Goal: Check status

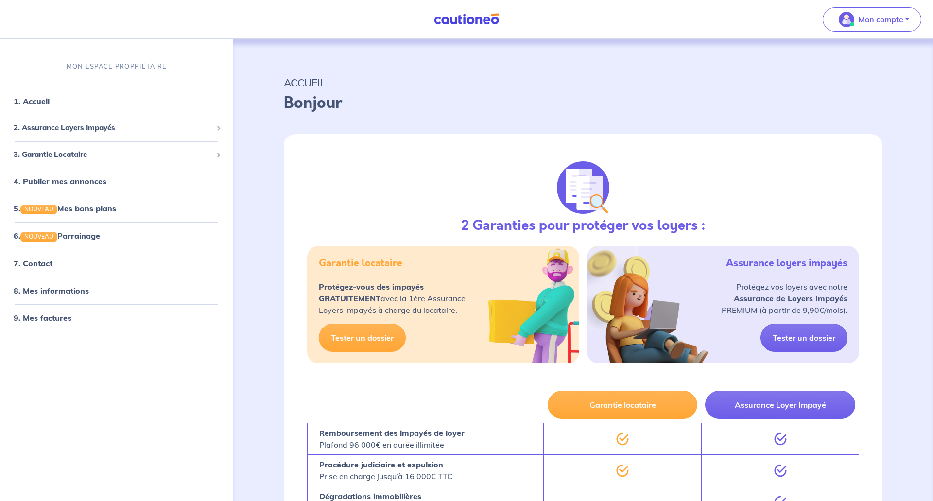
select select "FR"
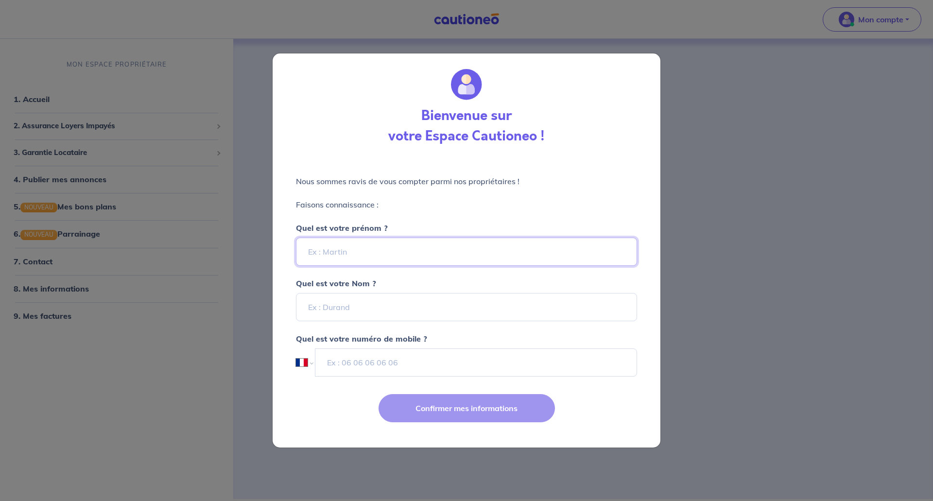
click at [368, 253] on input "Quel est votre prénom ?" at bounding box center [466, 252] width 341 height 28
type input "[PERSON_NAME]"
click at [368, 313] on input "Quel est votre Nom ?" at bounding box center [466, 307] width 341 height 28
type input "Ducoté"
drag, startPoint x: 391, startPoint y: 362, endPoint x: 389, endPoint y: 357, distance: 5.7
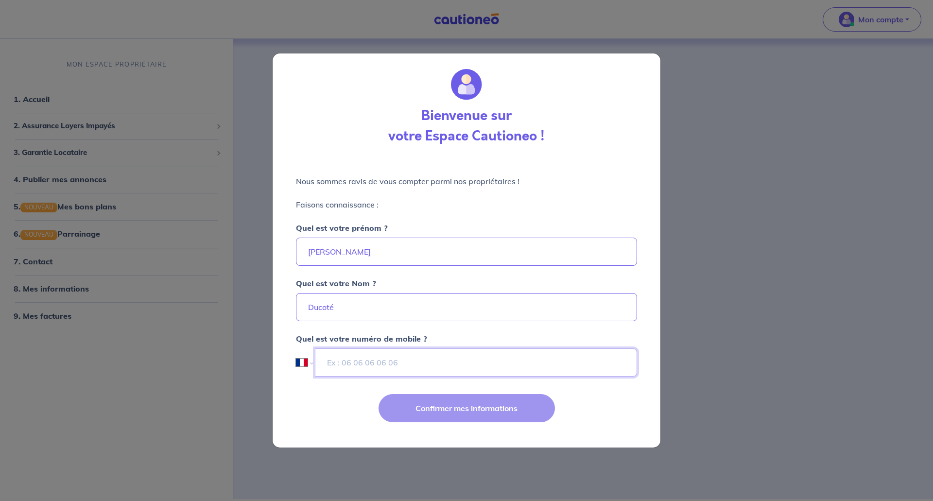
click at [391, 362] on input "tel" at bounding box center [476, 362] width 322 height 28
type input "06 67 81 42 11"
click at [484, 399] on button "Confirmer mes informations" at bounding box center [467, 408] width 176 height 28
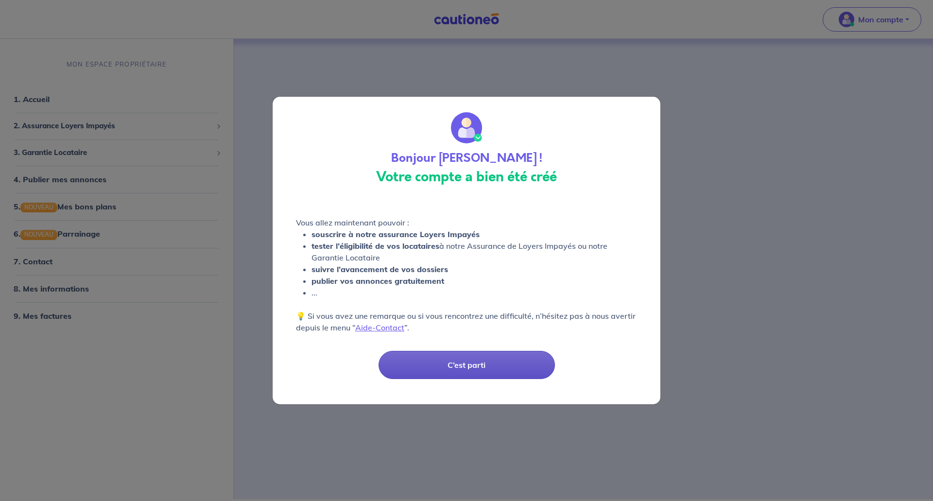
click at [439, 357] on button "C’est parti" at bounding box center [467, 365] width 176 height 28
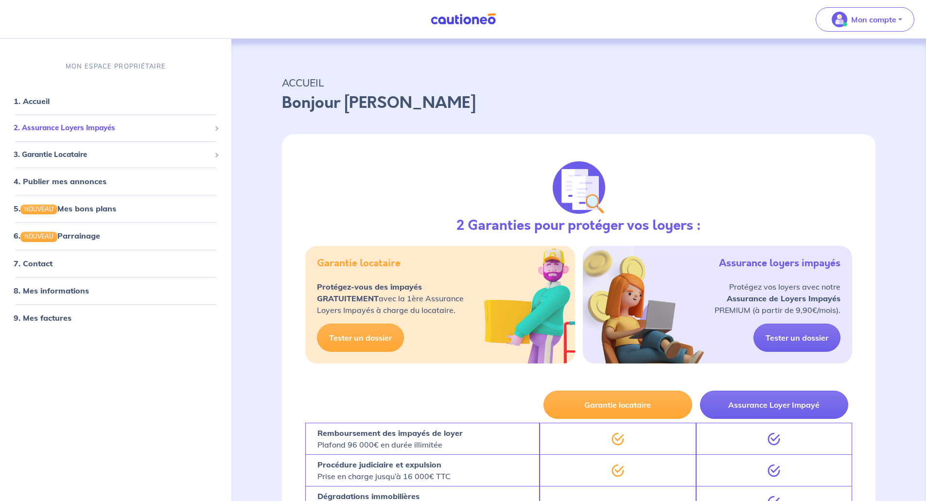
click at [66, 130] on span "2. Assurance Loyers Impayés" at bounding box center [112, 127] width 197 height 11
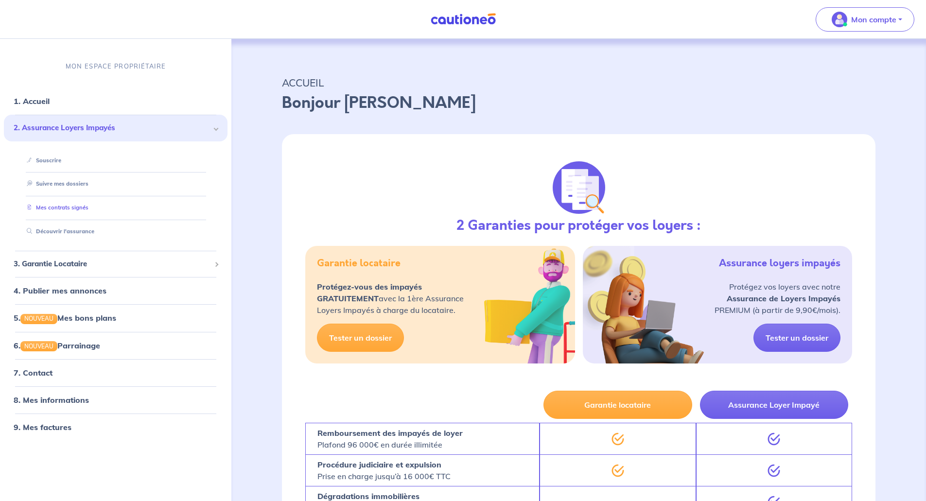
click at [75, 208] on link "Mes contrats signés" at bounding box center [56, 207] width 66 height 7
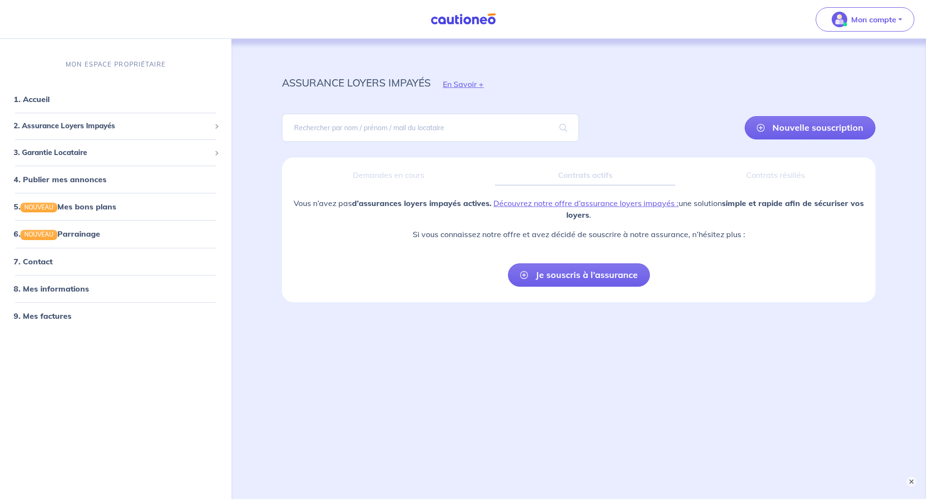
click at [363, 174] on div "Demandes en cours" at bounding box center [388, 175] width 197 height 20
click at [212, 126] on div "2. Assurance Loyers Impayés" at bounding box center [116, 126] width 224 height 19
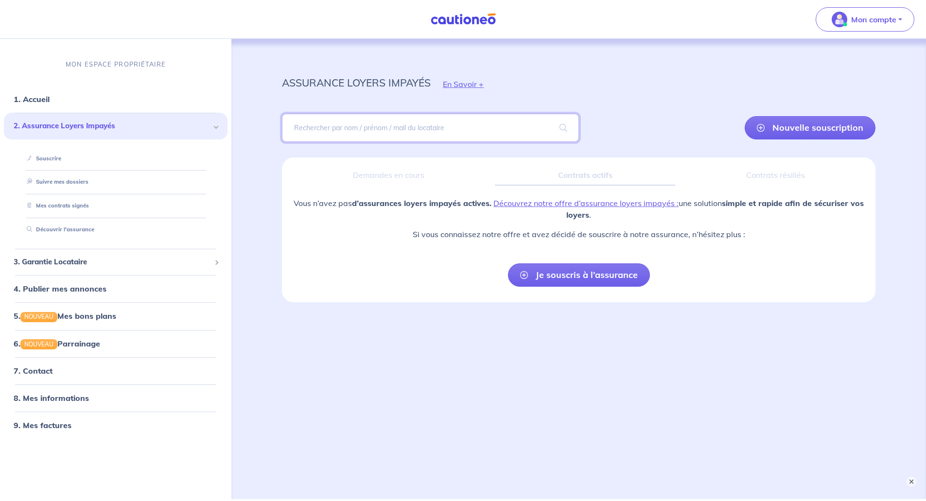
click at [466, 131] on input "search" at bounding box center [430, 128] width 296 height 28
click at [890, 17] on p "Mon compte" at bounding box center [873, 20] width 45 height 12
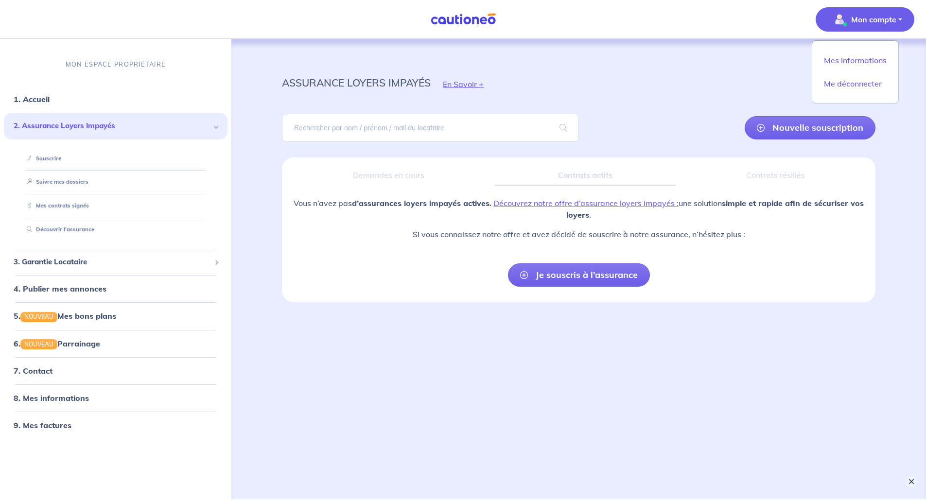
click at [911, 479] on button "×" at bounding box center [911, 482] width 12 height 12
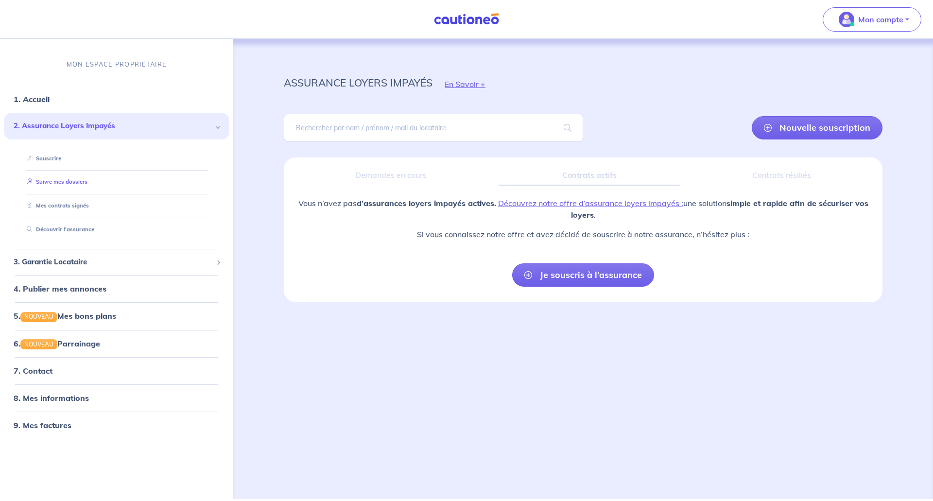
click at [65, 185] on link "Suivre mes dossiers" at bounding box center [55, 182] width 65 height 7
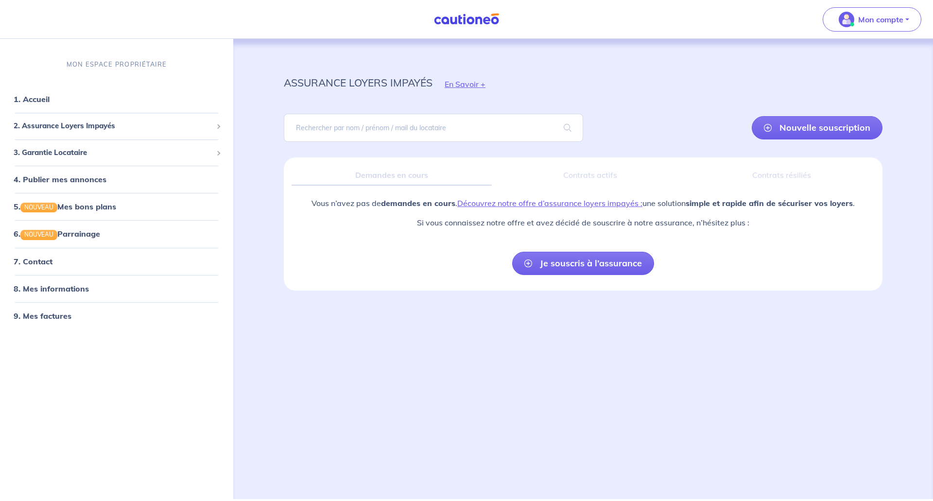
click at [618, 177] on div "Contrats actifs" at bounding box center [590, 175] width 181 height 20
click at [111, 160] on div "3. Garantie Locataire" at bounding box center [117, 152] width 226 height 19
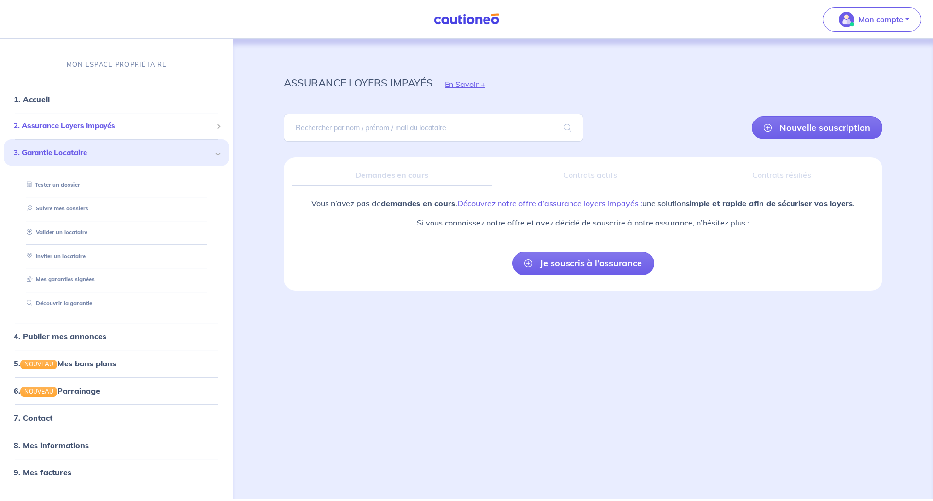
click at [112, 134] on div "2. Assurance Loyers Impayés" at bounding box center [117, 126] width 226 height 19
